Goal: Task Accomplishment & Management: Use online tool/utility

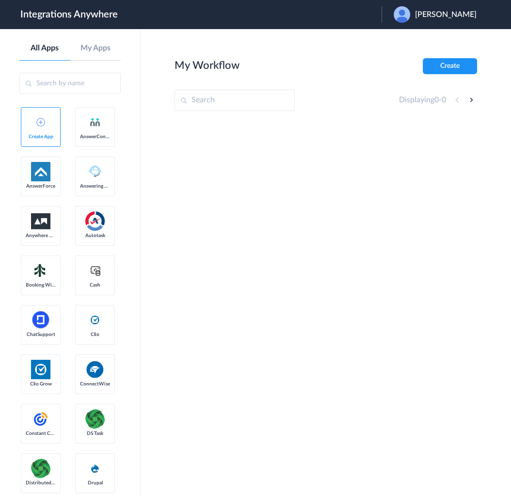
click at [446, 20] on div "Adam Colbert" at bounding box center [439, 14] width 93 height 16
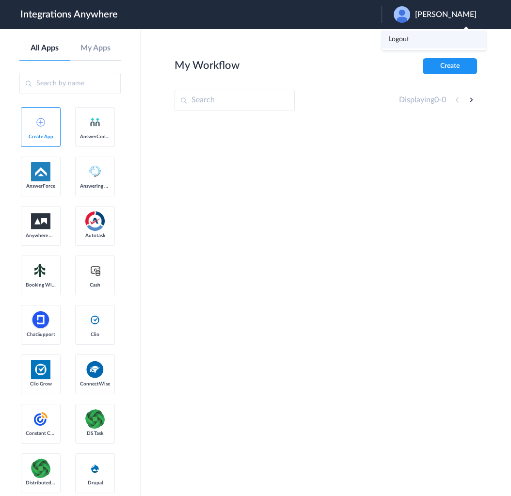
click at [435, 37] on li "Logout" at bounding box center [433, 40] width 105 height 18
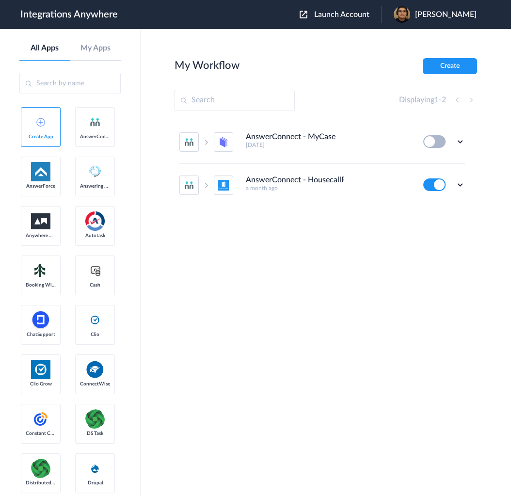
click at [363, 15] on span "Launch Account" at bounding box center [341, 15] width 55 height 8
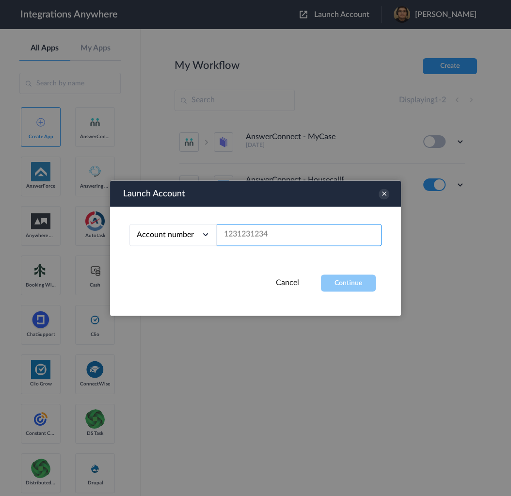
click at [259, 239] on input "text" at bounding box center [299, 235] width 165 height 22
paste input "9862364266"
type input "9862364266"
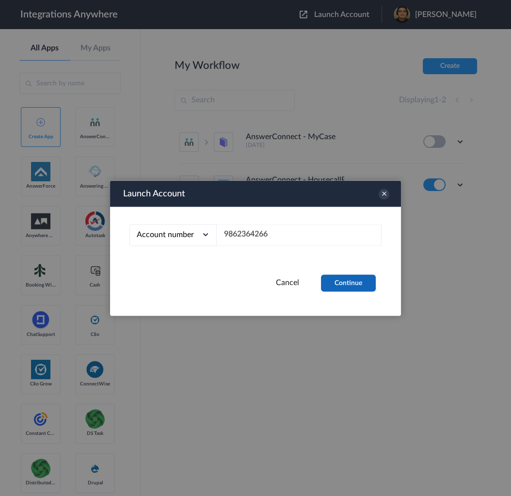
click at [342, 282] on button "Continue" at bounding box center [348, 282] width 55 height 17
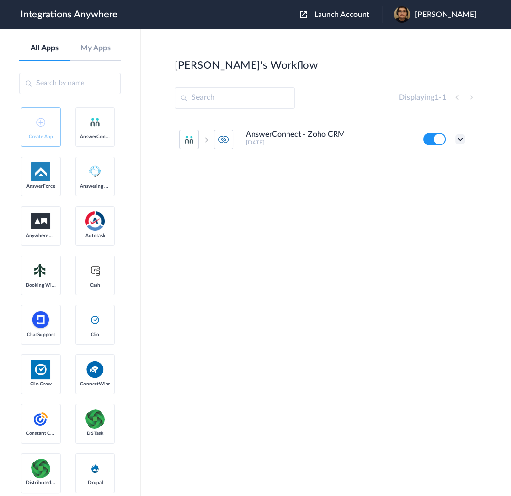
click at [455, 139] on icon at bounding box center [460, 139] width 10 height 10
click at [438, 161] on li "Edit" at bounding box center [433, 162] width 63 height 18
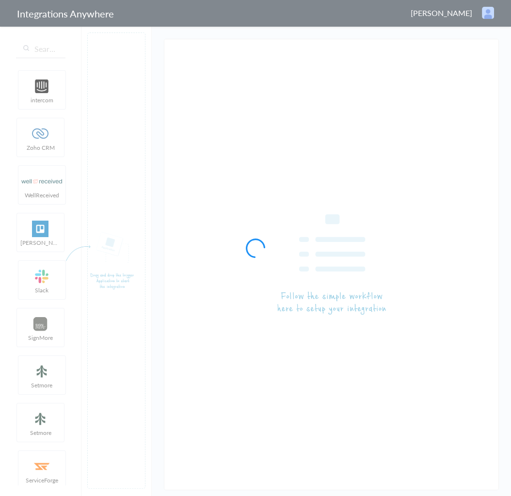
type input "AnswerConnect - Zoho CRM"
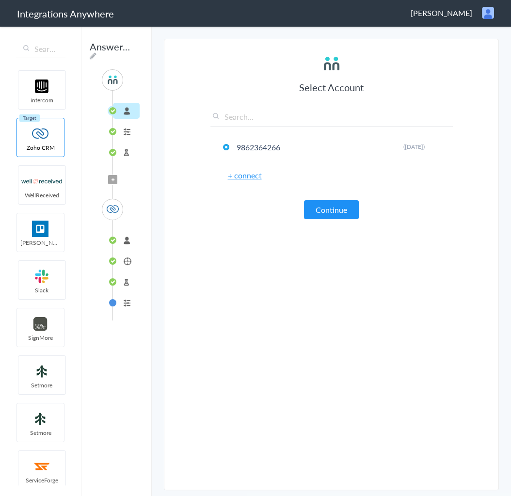
click at [119, 236] on li "connected" at bounding box center [126, 240] width 27 height 16
click at [126, 257] on li "Calls" at bounding box center [126, 261] width 27 height 16
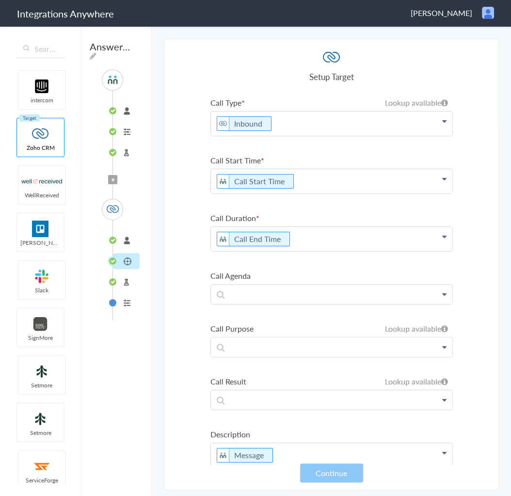
click at [125, 235] on li "connected" at bounding box center [126, 240] width 27 height 16
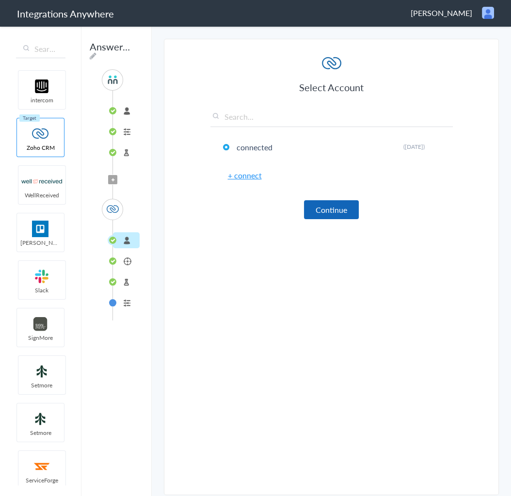
click at [342, 210] on button "Continue" at bounding box center [331, 209] width 55 height 19
